Goal: Navigation & Orientation: Find specific page/section

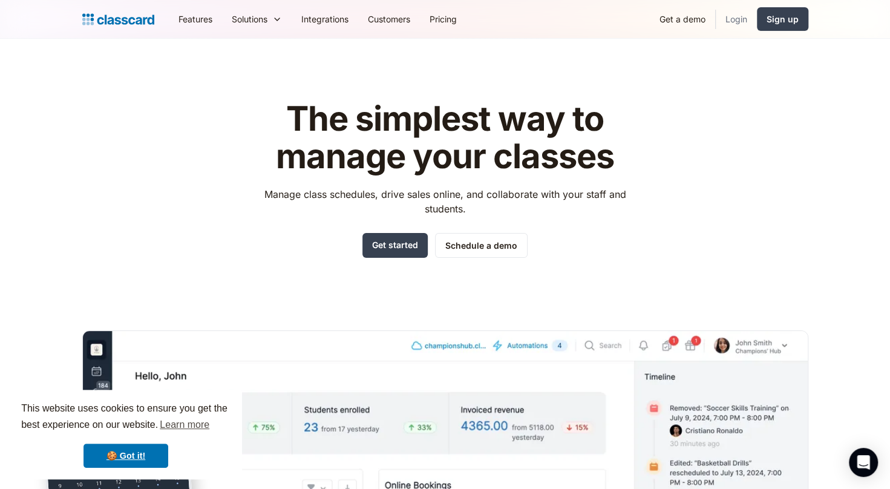
click at [736, 25] on link "Login" at bounding box center [736, 18] width 41 height 27
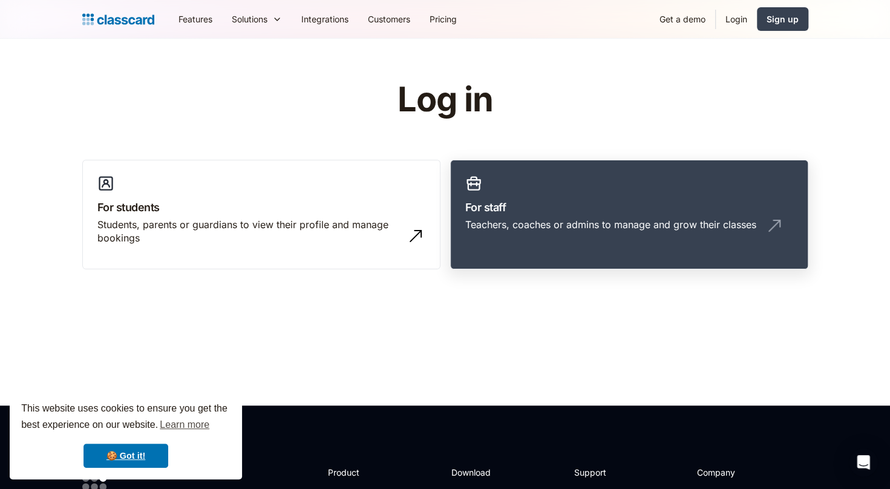
click at [634, 215] on link "For staff Teachers, coaches or admins to manage and grow their classes" at bounding box center [629, 215] width 358 height 110
